Goal: Book appointment/travel/reservation

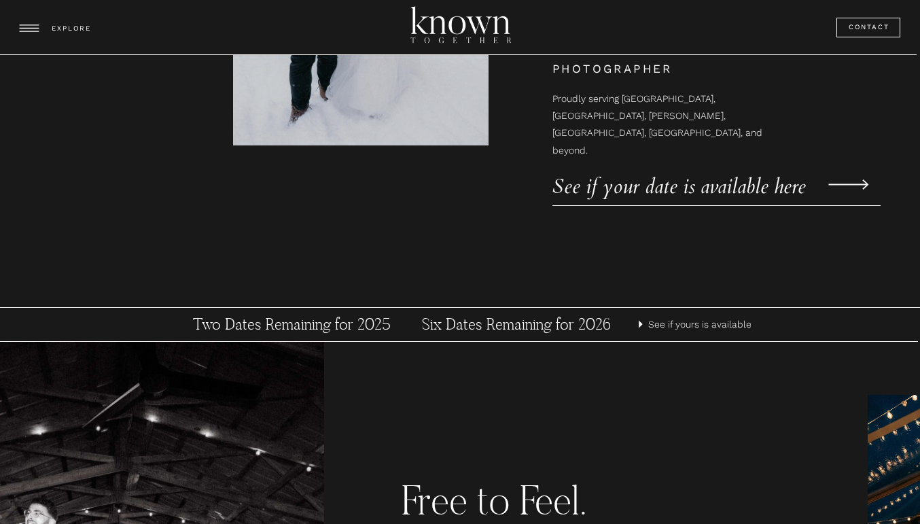
scroll to position [469, 0]
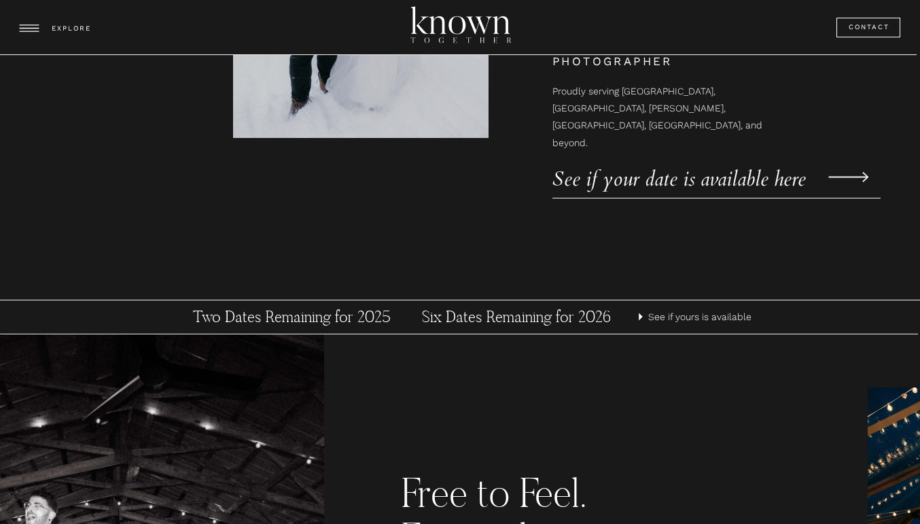
click at [672, 321] on p "See if yours is available" at bounding box center [701, 316] width 107 height 17
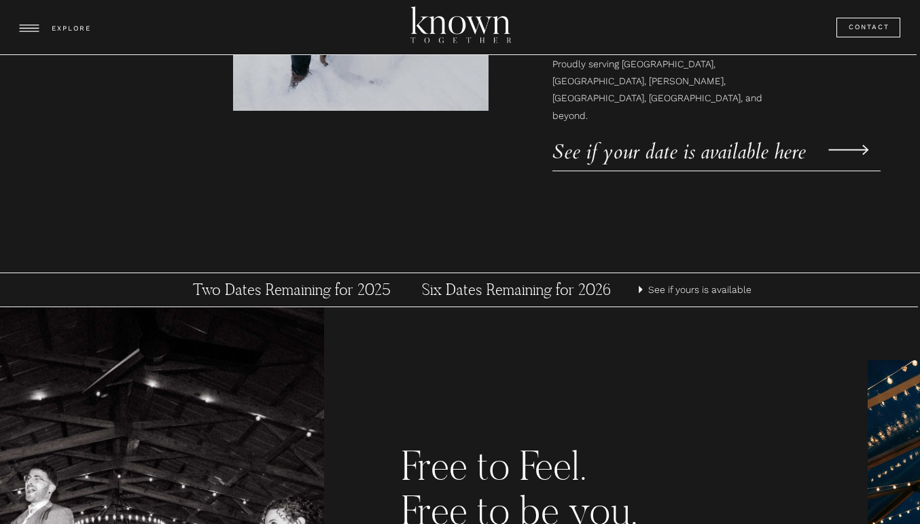
scroll to position [495, 0]
click at [653, 155] on p "See if your date is available here" at bounding box center [693, 145] width 283 height 20
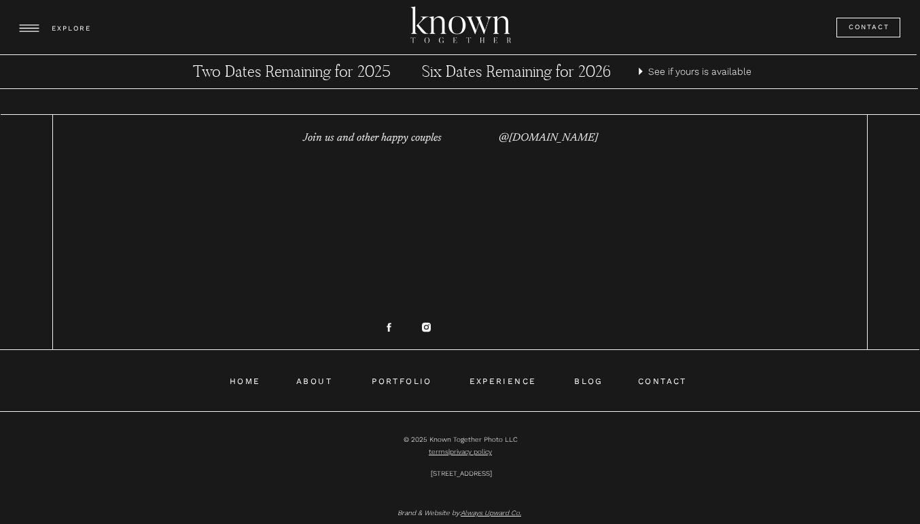
scroll to position [8180, 0]
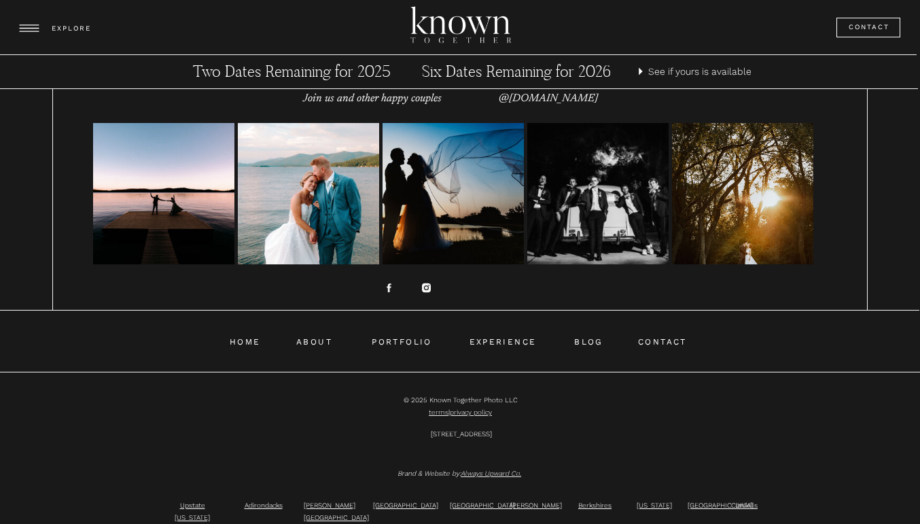
click at [425, 287] on circle at bounding box center [426, 287] width 3 height 3
